Goal: Task Accomplishment & Management: Manage account settings

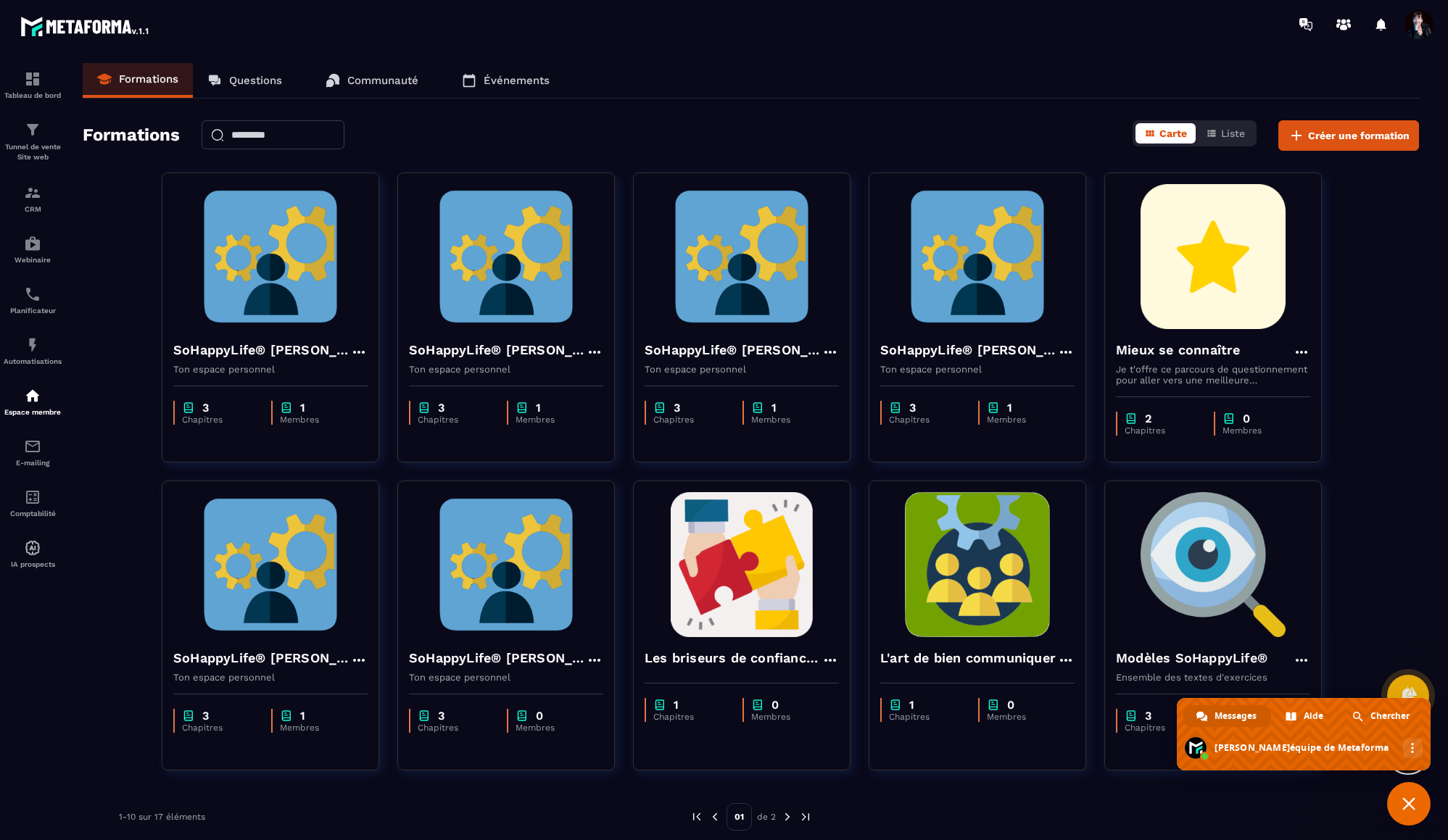
type textarea "**********"
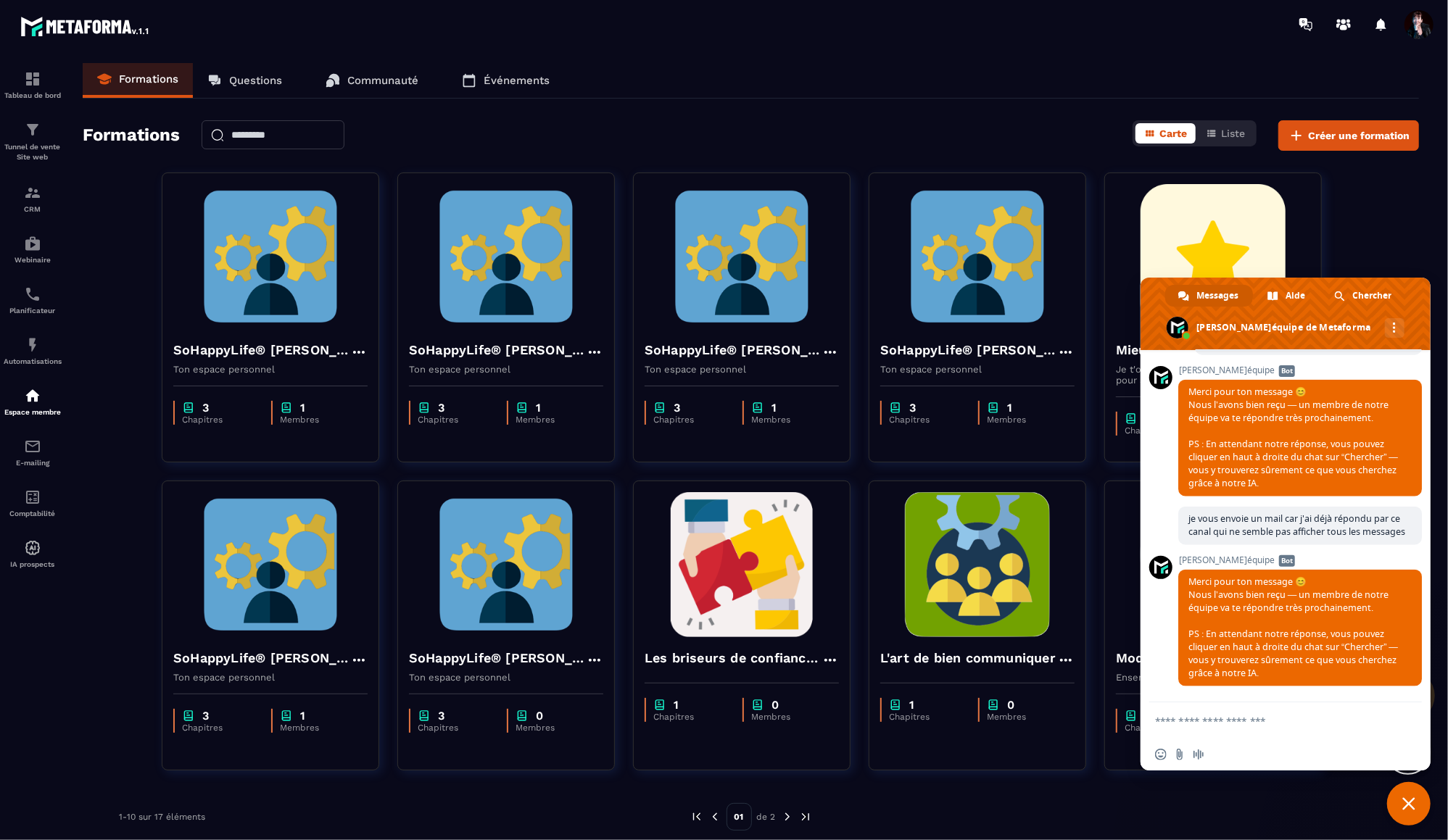
scroll to position [14891, 0]
click at [1397, 806] on span "Fermer le chat" at bounding box center [1408, 804] width 43 height 43
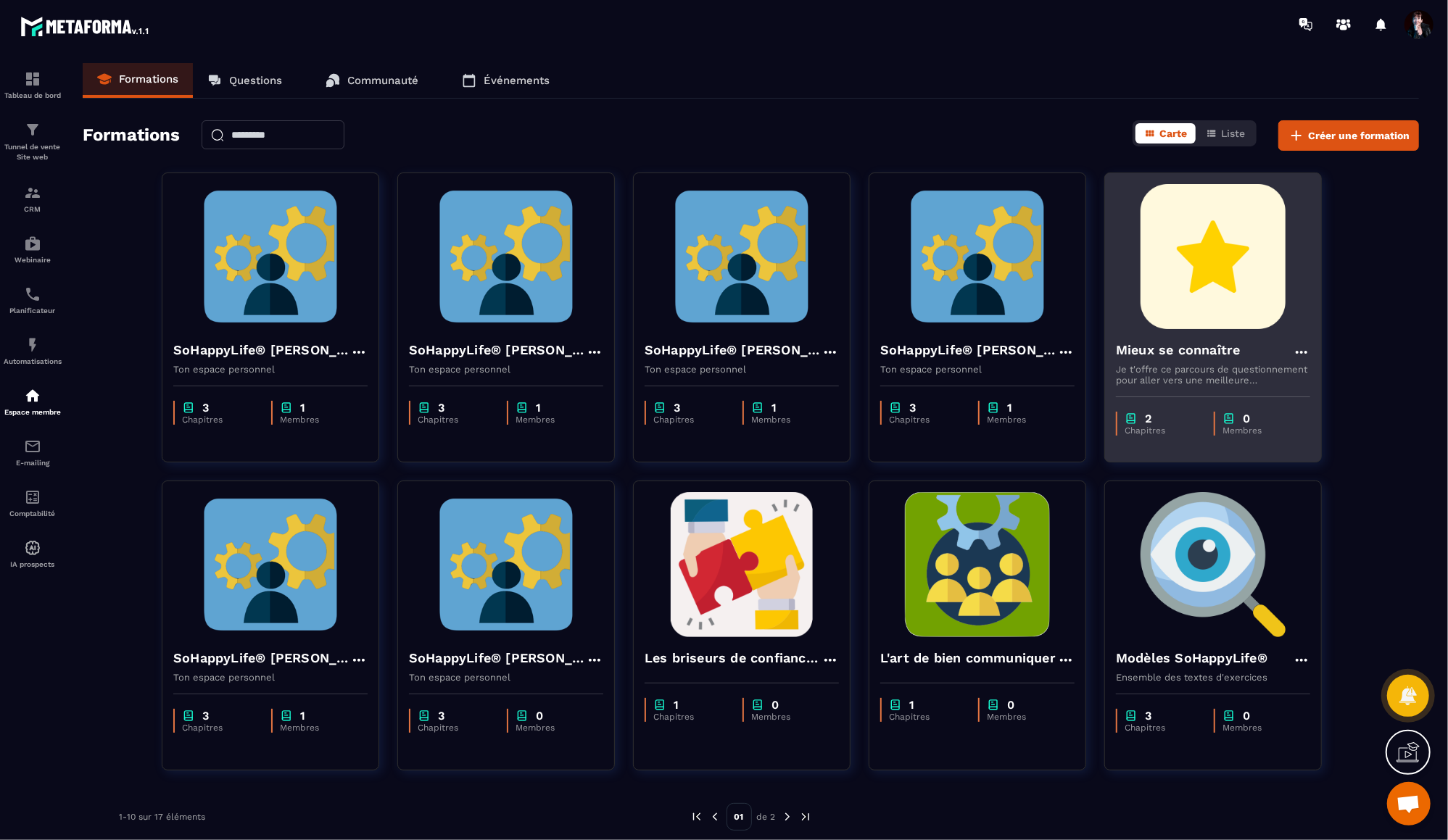
click at [1249, 320] on img at bounding box center [1213, 256] width 195 height 145
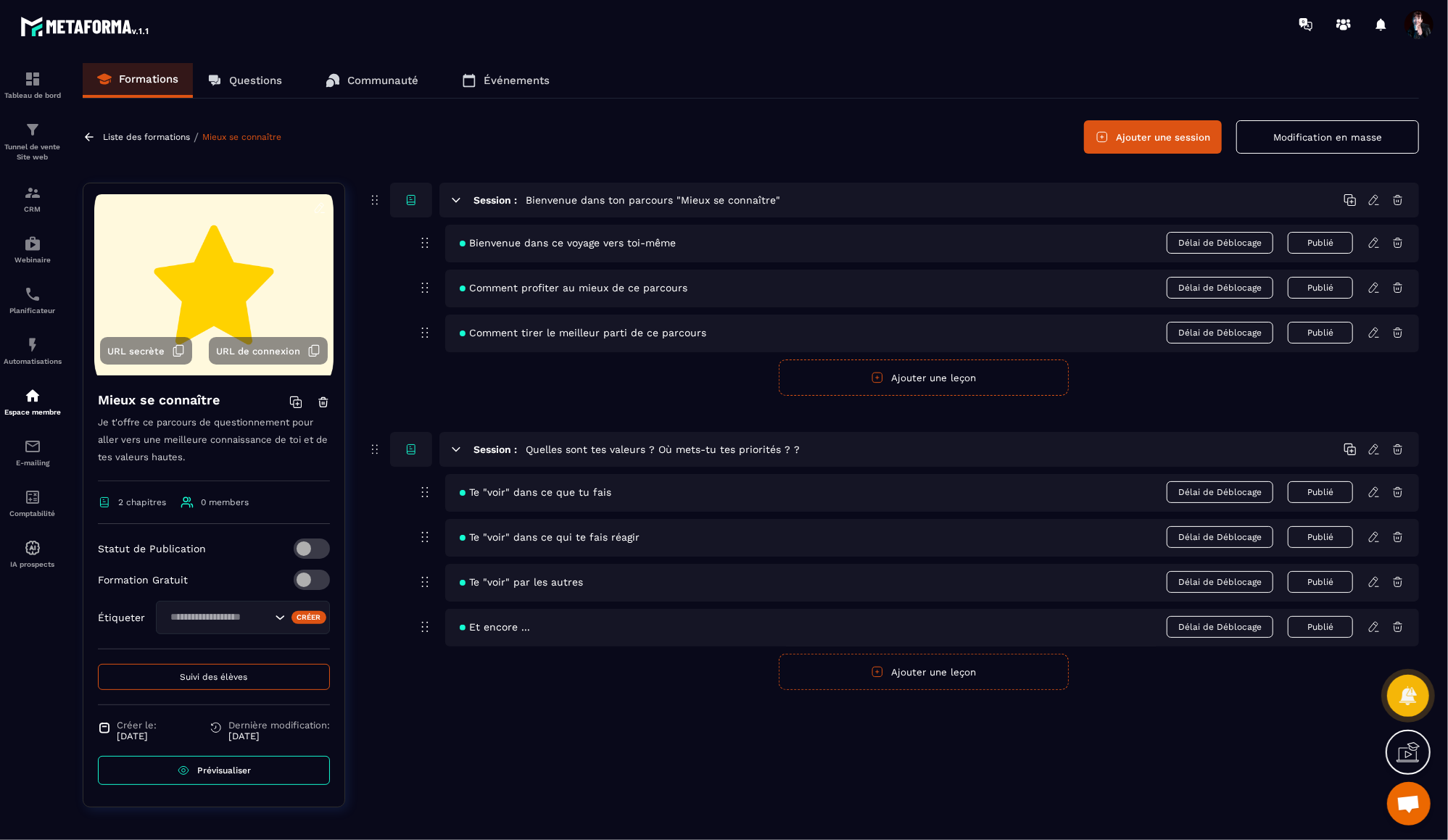
click at [157, 139] on p "Liste des formations" at bounding box center [147, 137] width 87 height 10
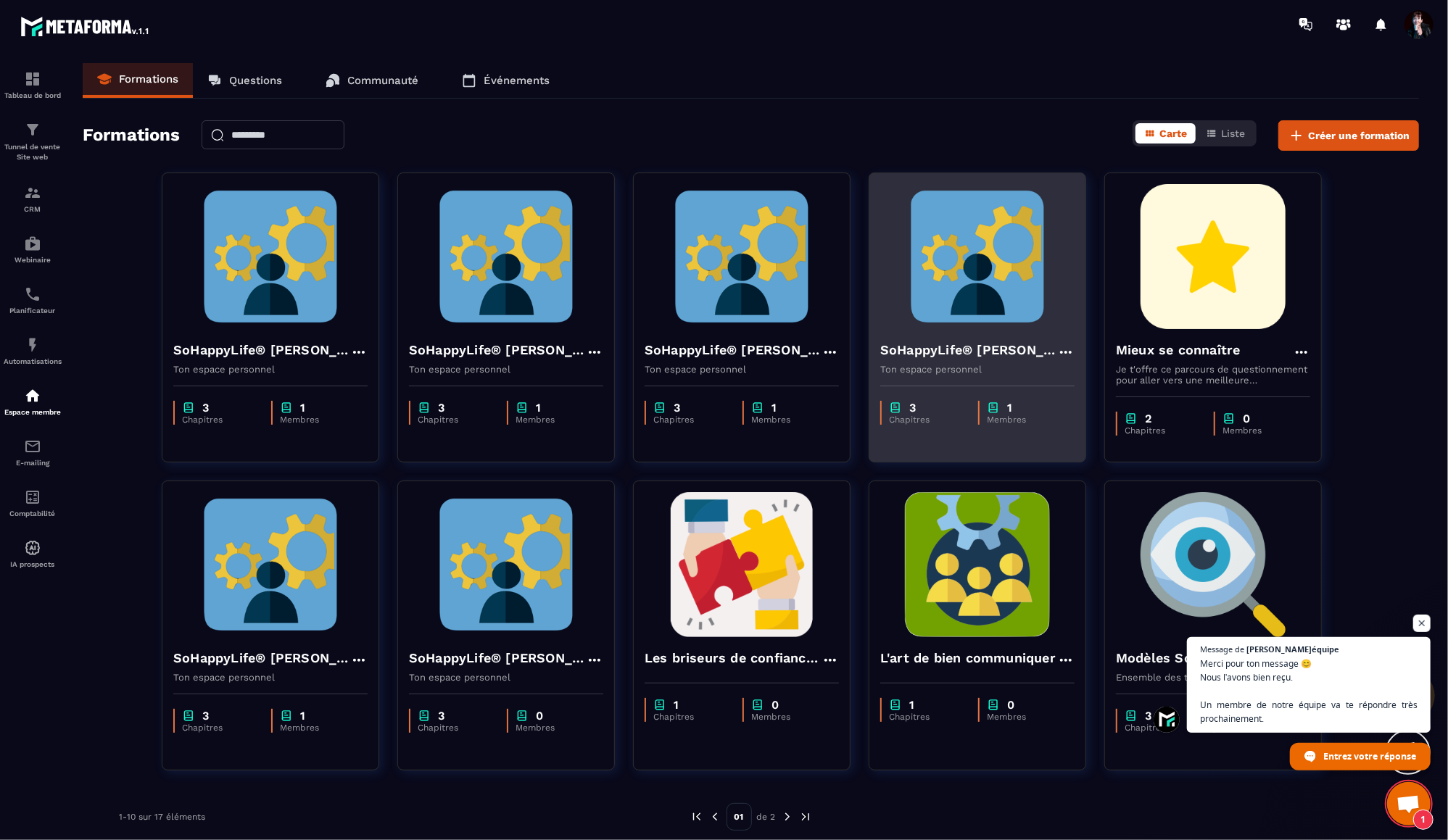
click at [922, 351] on h4 "SoHappyLife® [PERSON_NAME]" at bounding box center [969, 350] width 177 height 20
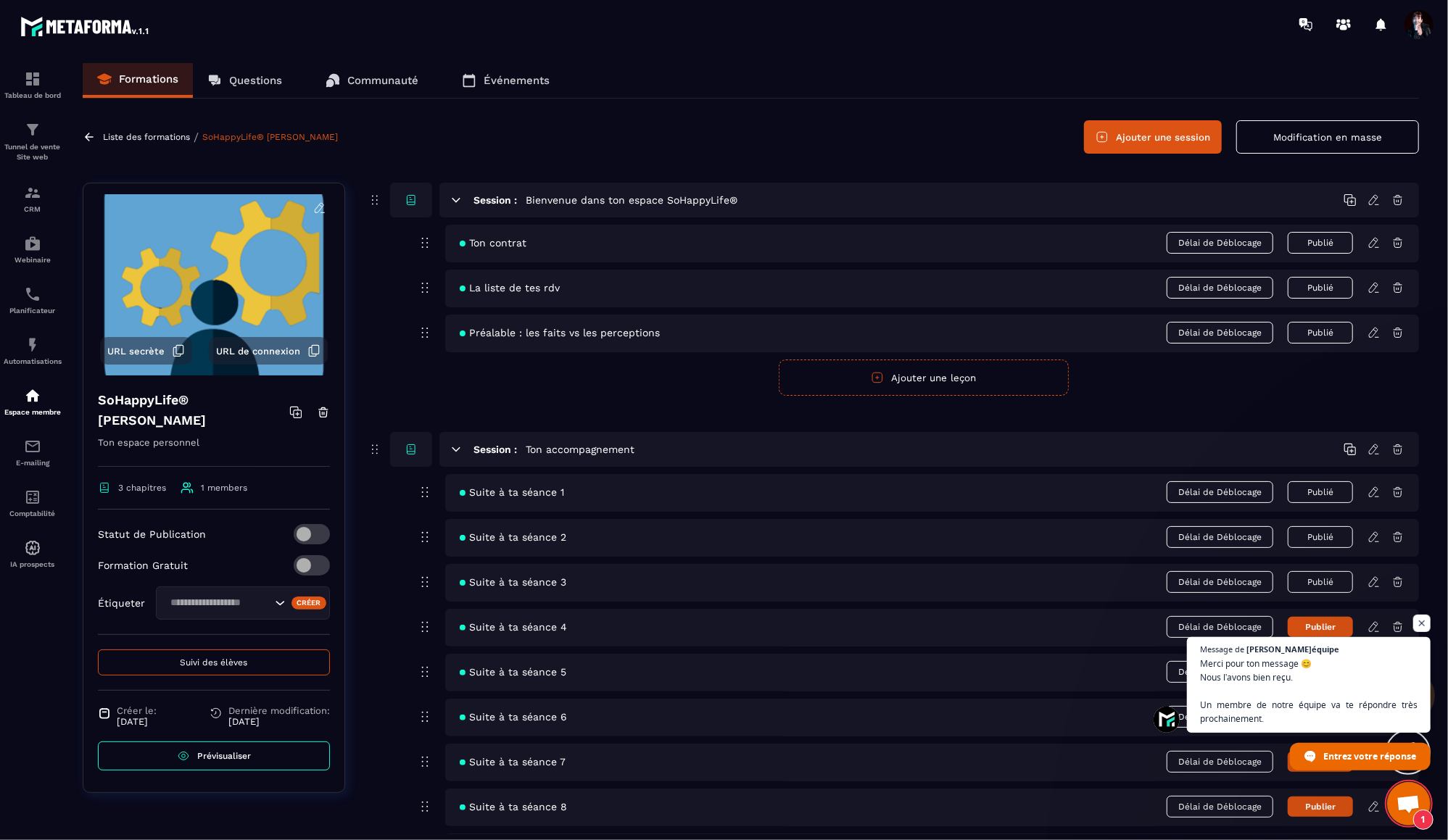
click at [1408, 807] on span "Ouvrir le chat" at bounding box center [1408, 805] width 24 height 20
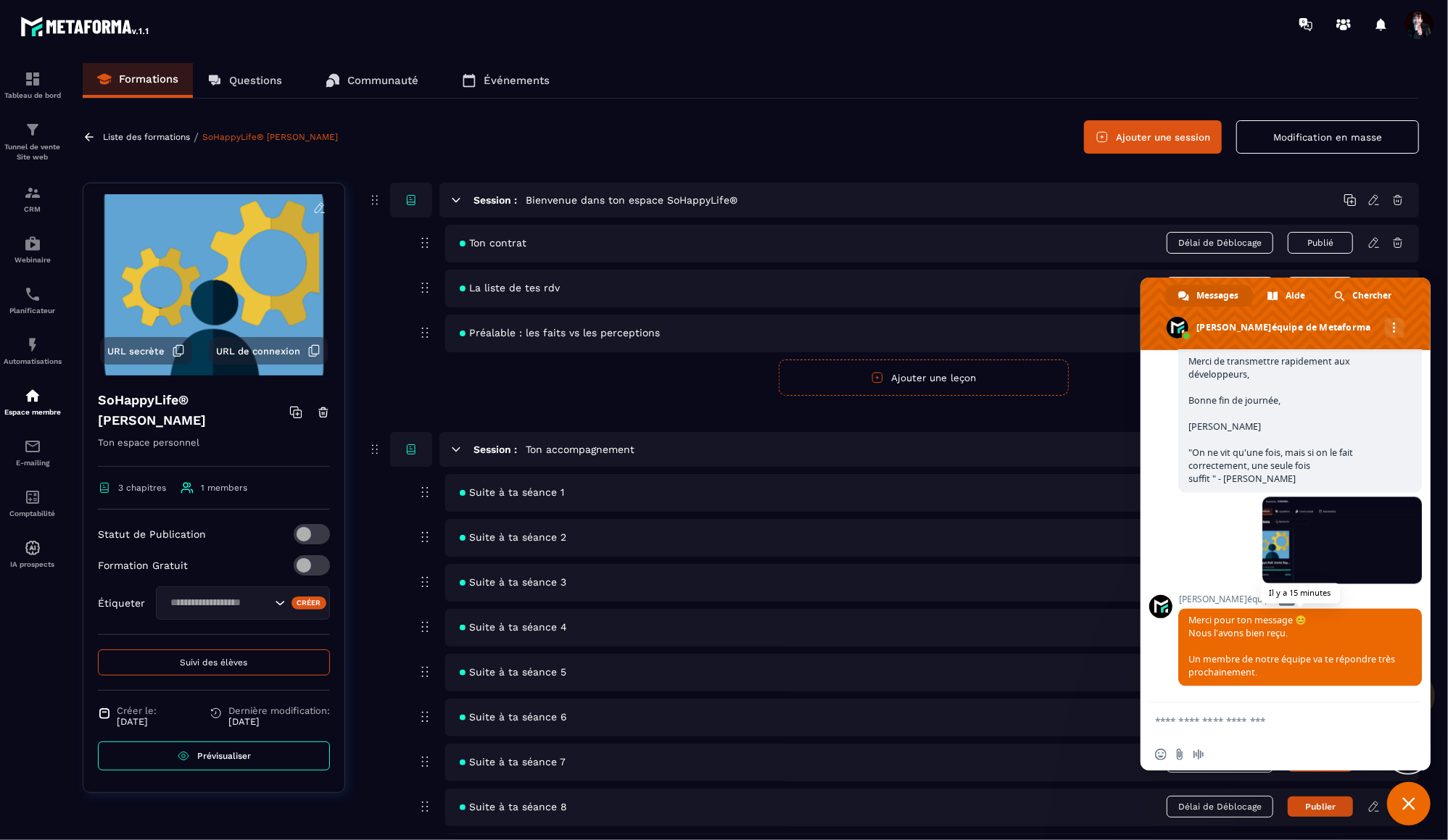
scroll to position [15841, 0]
click at [1402, 797] on span "Fermer le chat" at bounding box center [1408, 804] width 13 height 13
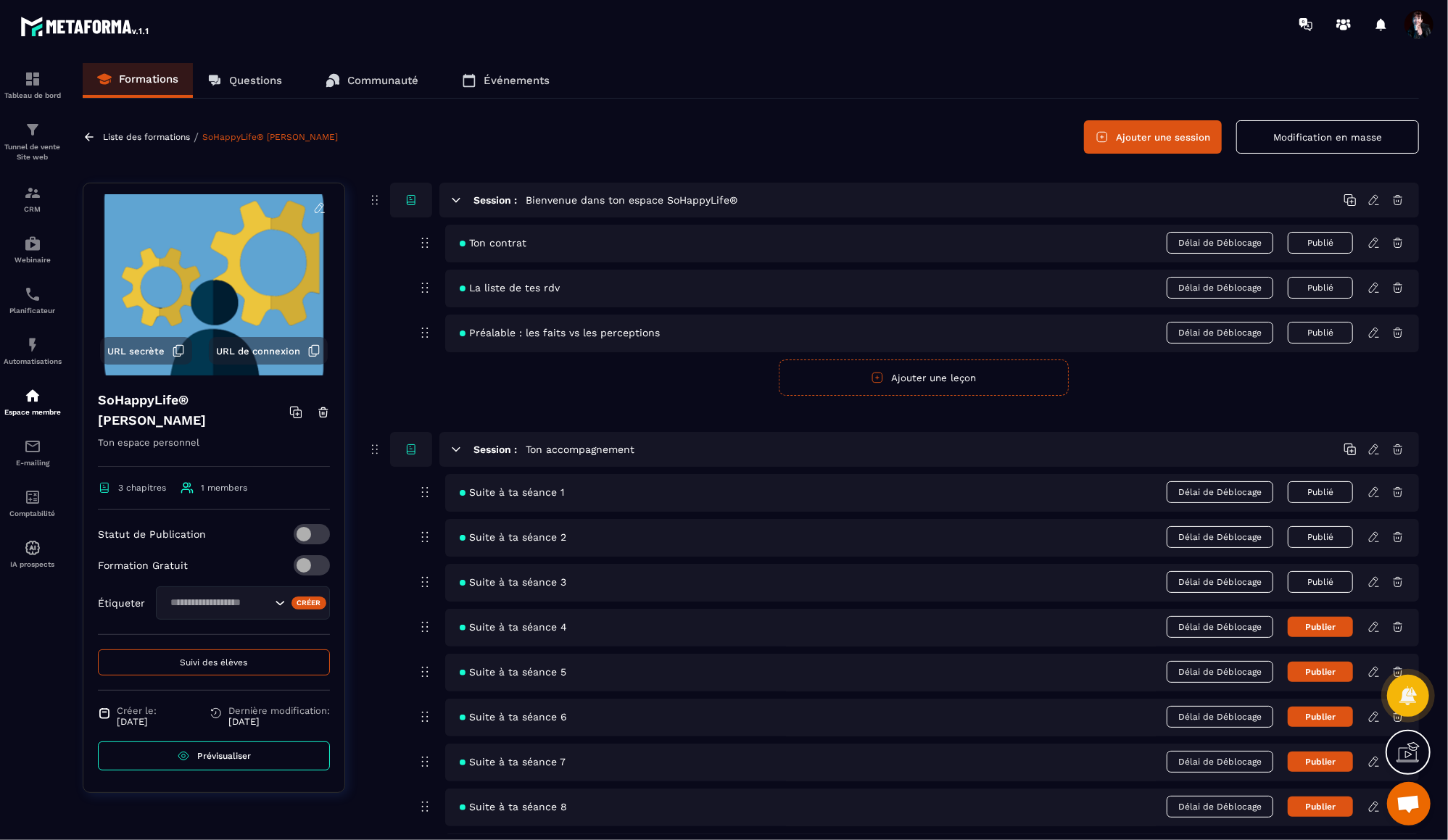
click at [275, 660] on button "Suivi des élèves" at bounding box center [213, 663] width 232 height 26
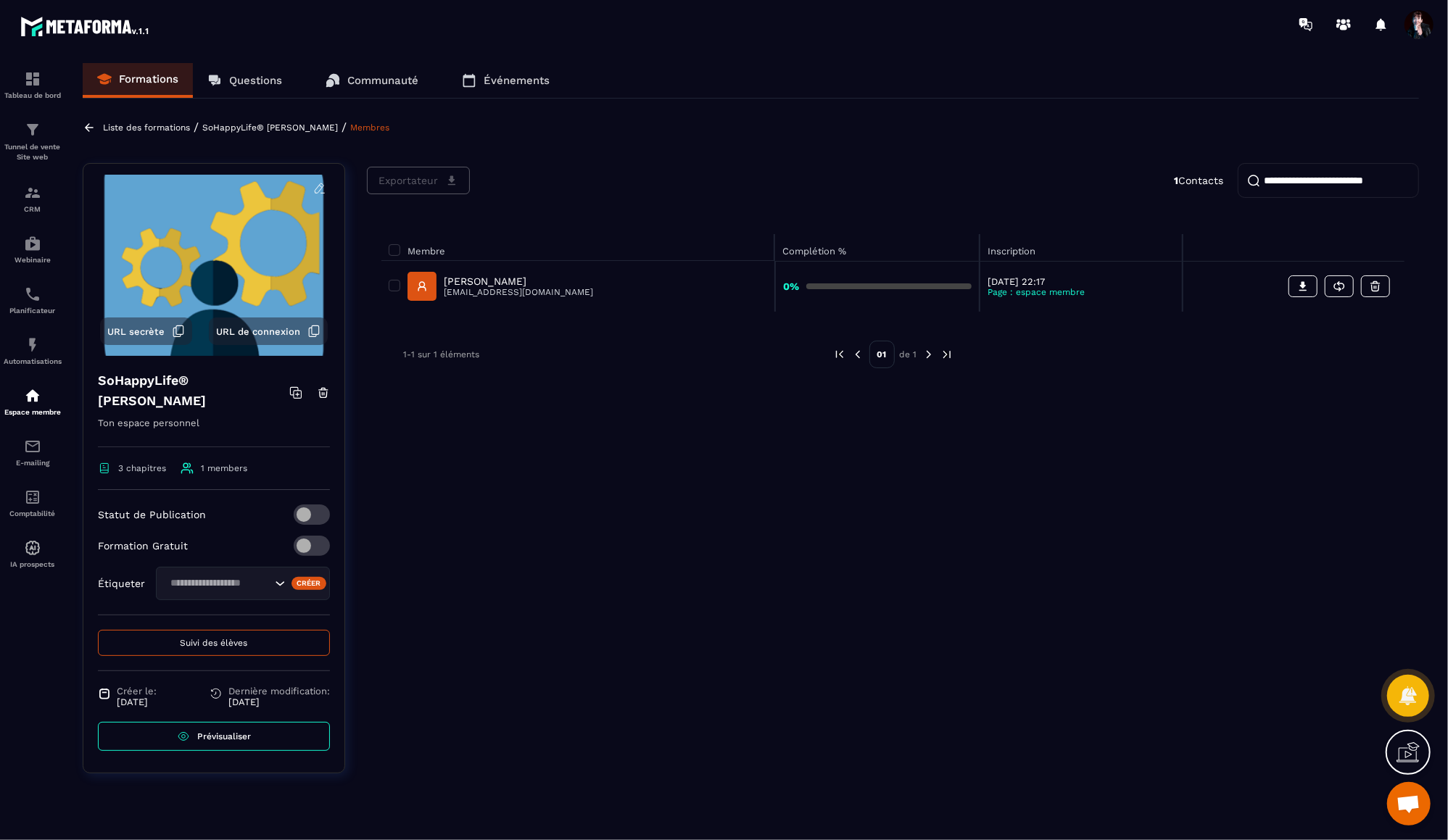
click at [491, 280] on p "[PERSON_NAME]" at bounding box center [518, 281] width 150 height 12
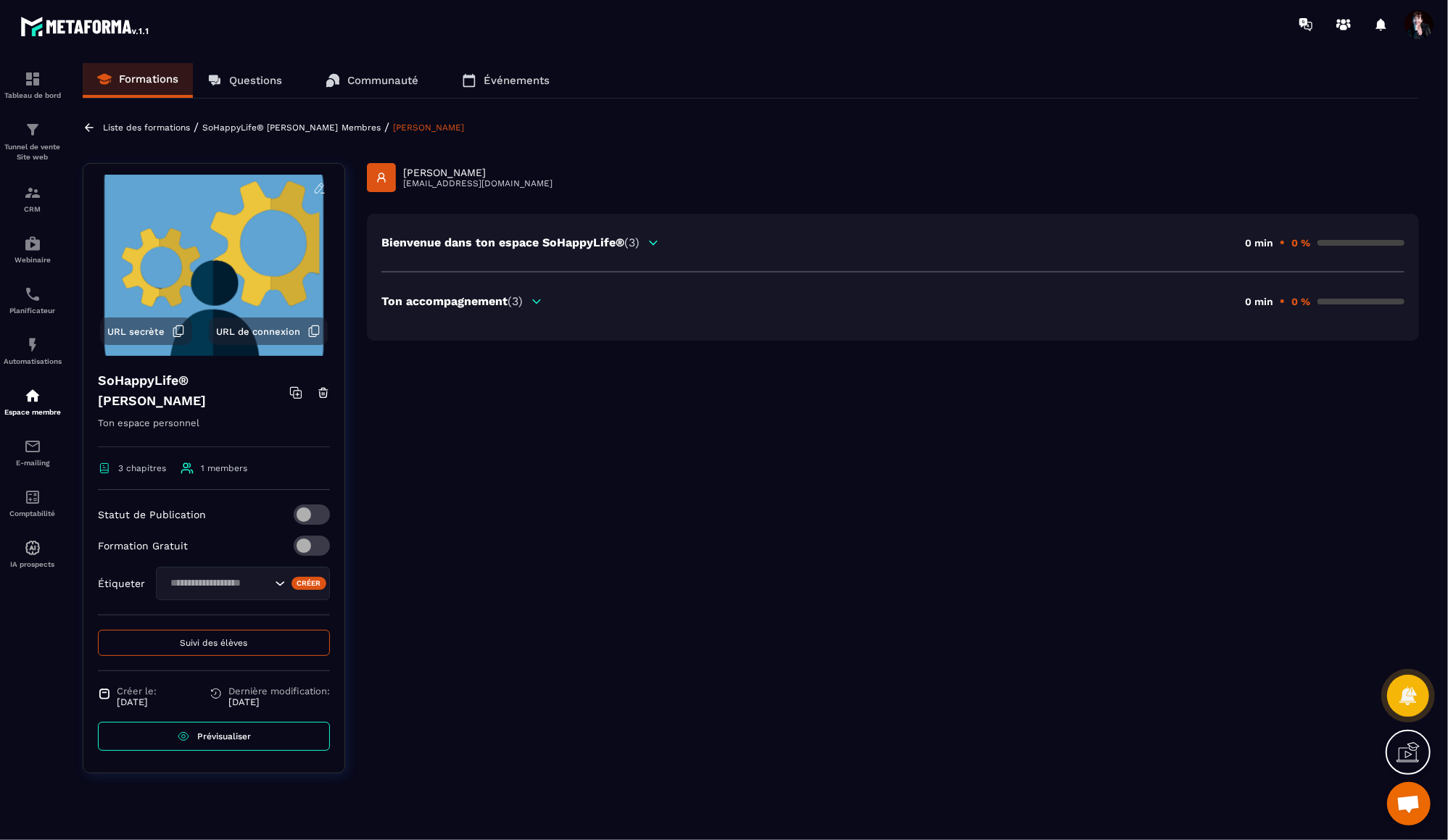
click at [537, 300] on icon at bounding box center [537, 301] width 8 height 4
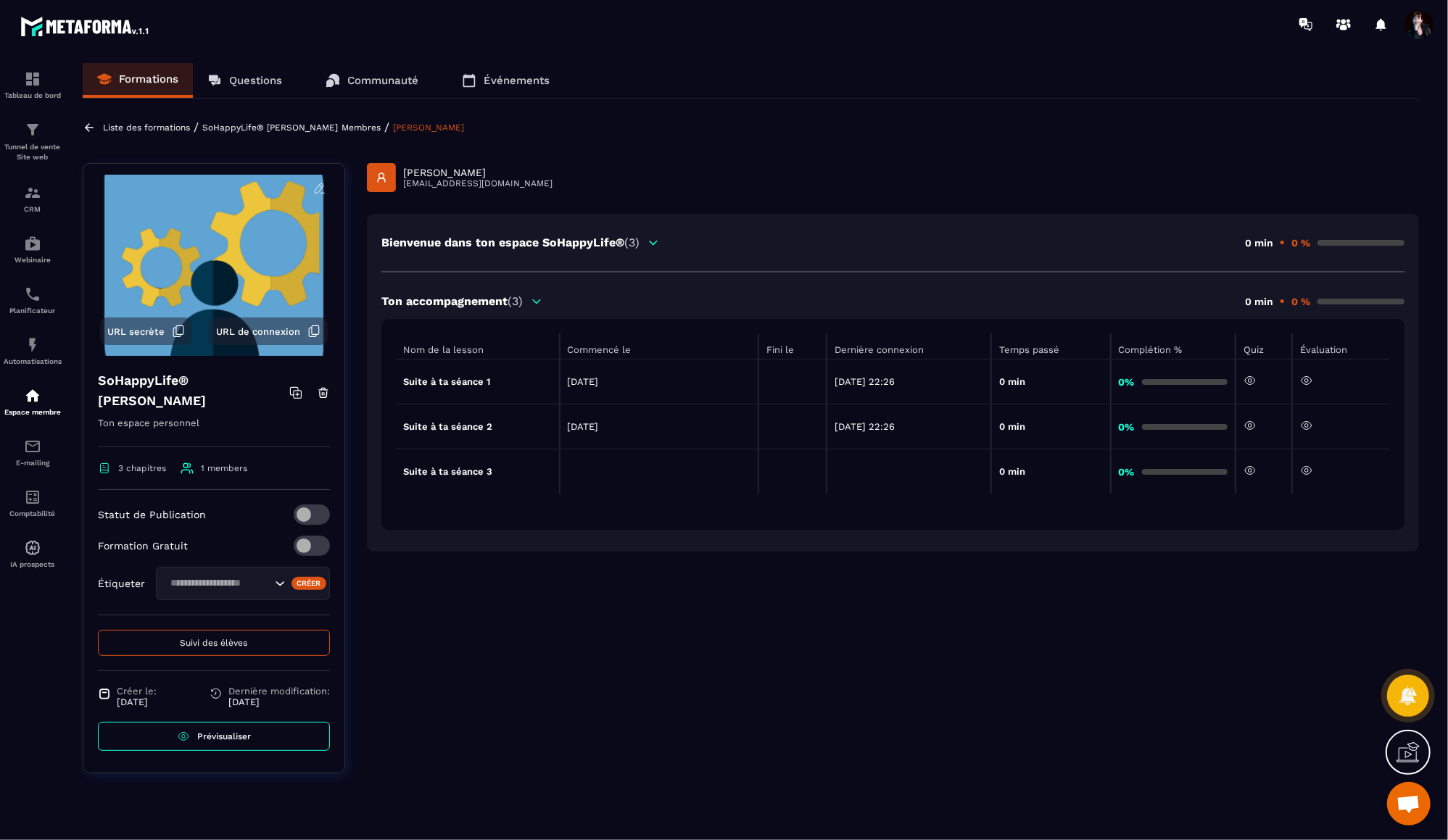
click at [142, 128] on p "Liste des formations" at bounding box center [147, 127] width 87 height 10
